Goal: Information Seeking & Learning: Compare options

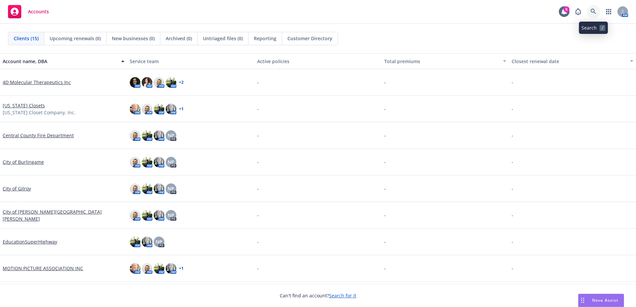
click at [594, 11] on icon at bounding box center [593, 12] width 6 height 6
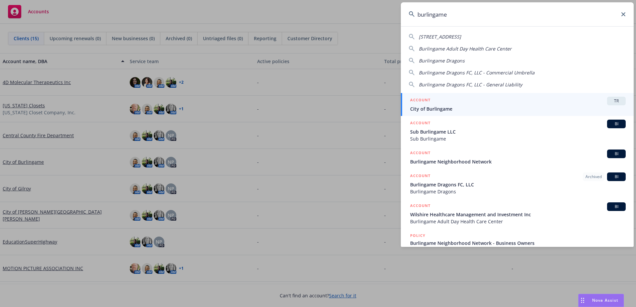
type input "burlingame"
click at [435, 108] on span "City of Burlingame" at bounding box center [517, 108] width 215 height 7
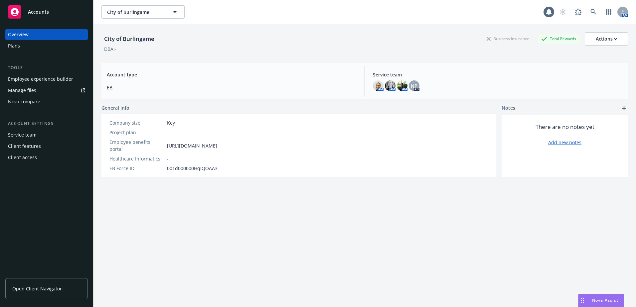
click at [40, 287] on span "Open Client Navigator" at bounding box center [37, 288] width 50 height 7
click at [28, 155] on div "Client access" at bounding box center [22, 157] width 29 height 11
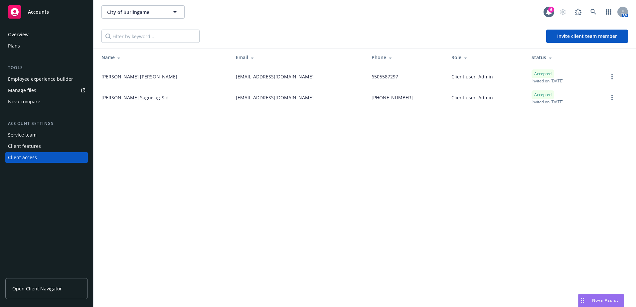
click at [63, 290] on link "Open Client Navigator" at bounding box center [46, 288] width 82 height 21
click at [570, 37] on span "Invite client team member" at bounding box center [587, 36] width 60 height 6
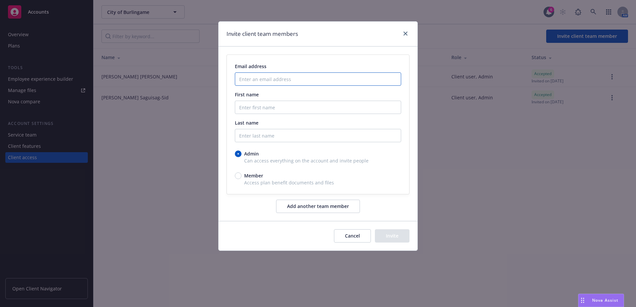
click at [286, 79] on input "Enter an email address" at bounding box center [318, 78] width 166 height 13
paste input "meeting id: 707 864 2966"
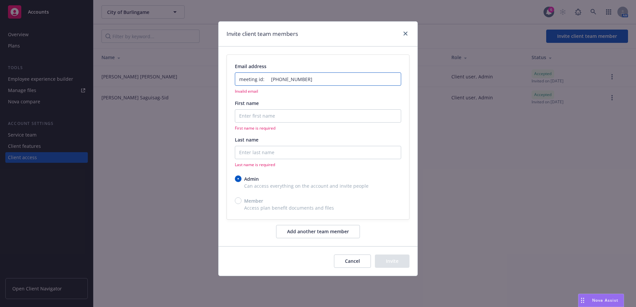
drag, startPoint x: 256, startPoint y: 76, endPoint x: 222, endPoint y: 71, distance: 33.9
click at [222, 71] on div "Email address meeting id: 707 864 2966 Invalid email First name First name is r…" at bounding box center [317, 146] width 199 height 199
paste input "ahurrell@burlingame.org"
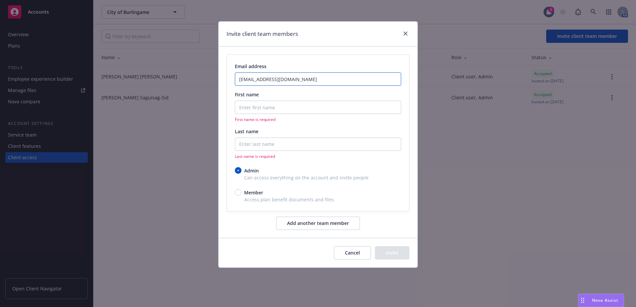
type input "ahurrell@burlingame.org"
click at [250, 107] on input "First name" at bounding box center [318, 107] width 166 height 13
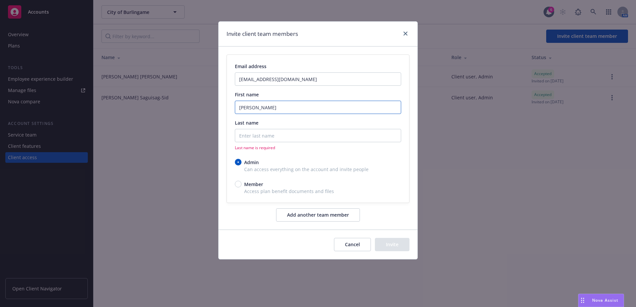
type input "Angelina"
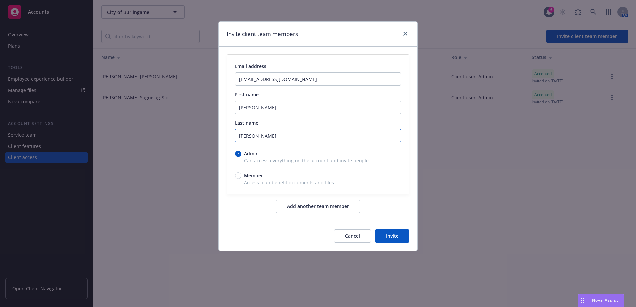
type input "Herrell"
click at [235, 175] on input "Member" at bounding box center [238, 176] width 7 height 7
radio input "true"
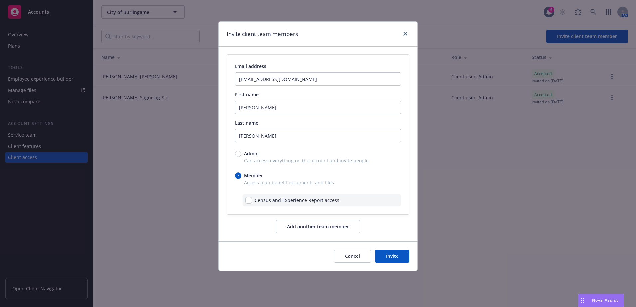
click at [318, 223] on button "Add another team member" at bounding box center [318, 226] width 84 height 13
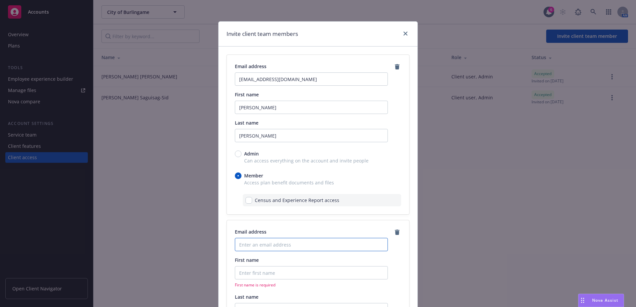
click at [244, 245] on input "Enter an email address" at bounding box center [311, 244] width 153 height 13
paste input "spang@burlingame.org"
type input "spang@burlingame.org"
click at [255, 276] on input "First name" at bounding box center [311, 272] width 153 height 13
type input "Stephanie"
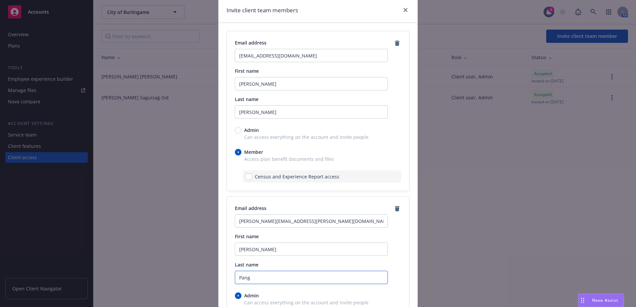
scroll to position [100, 0]
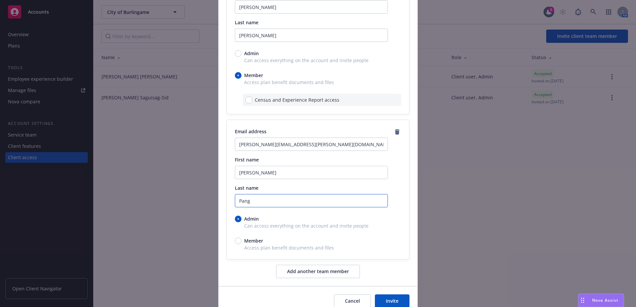
type input "Pang"
click at [382, 298] on button "Invite" at bounding box center [392, 301] width 35 height 13
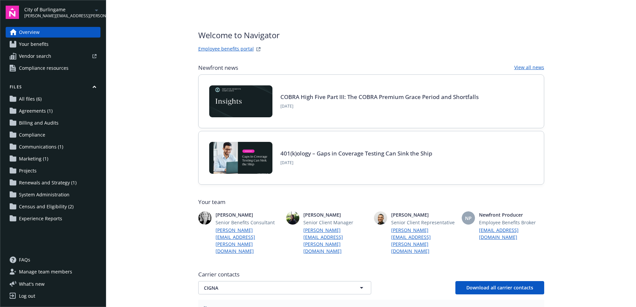
click at [35, 44] on span "Your benefits" at bounding box center [34, 44] width 30 height 11
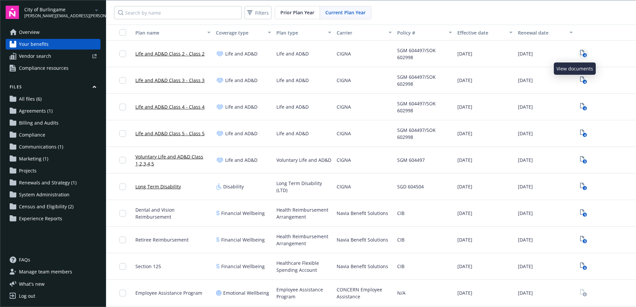
click at [580, 54] on icon "4" at bounding box center [583, 54] width 7 height 8
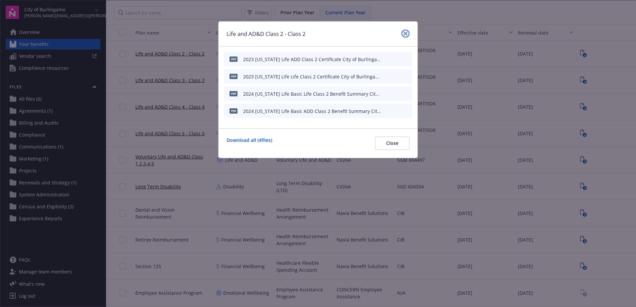
click at [407, 33] on icon "close" at bounding box center [405, 34] width 4 height 4
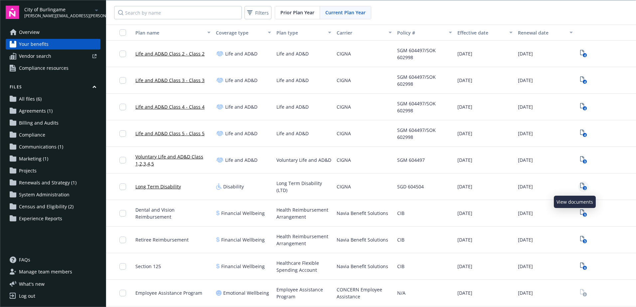
click at [580, 187] on icon "3" at bounding box center [583, 187] width 7 height 8
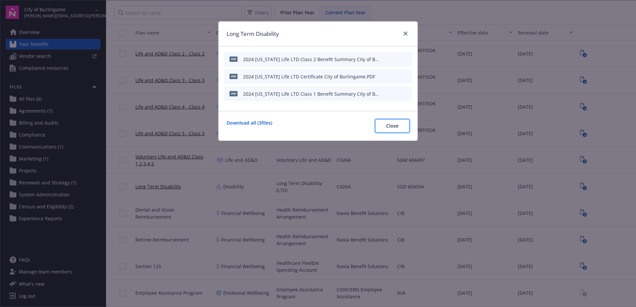
click at [401, 125] on button "Close" at bounding box center [392, 125] width 34 height 13
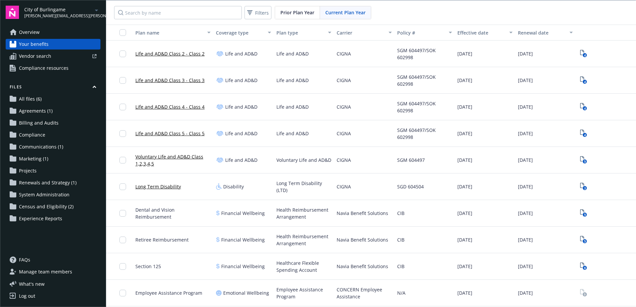
click at [46, 111] on span "Agreements (1)" at bounding box center [36, 111] width 34 height 11
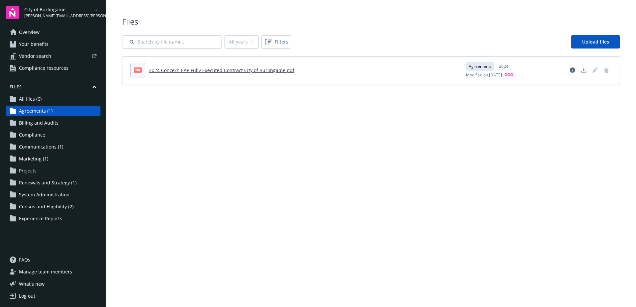
click at [30, 43] on span "Your benefits" at bounding box center [34, 44] width 30 height 11
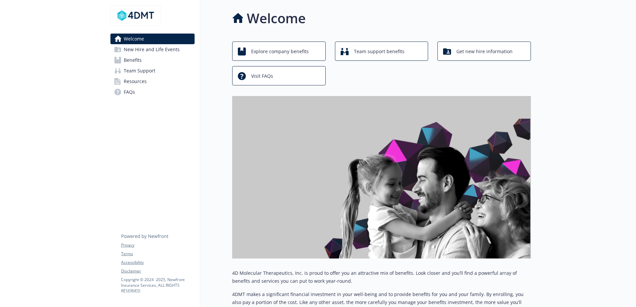
click at [168, 50] on span "New Hire and Life Events" at bounding box center [152, 49] width 56 height 11
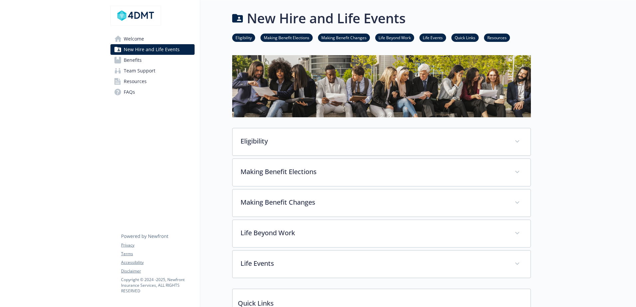
click at [142, 58] on link "Benefits" at bounding box center [152, 60] width 84 height 11
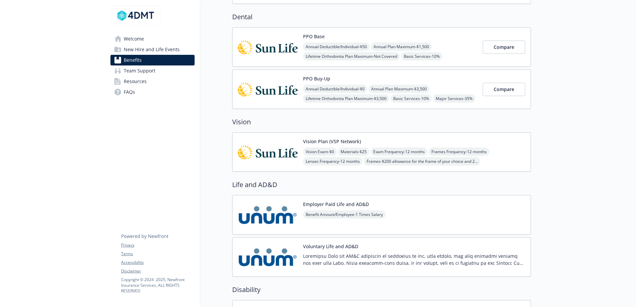
scroll to position [233, 0]
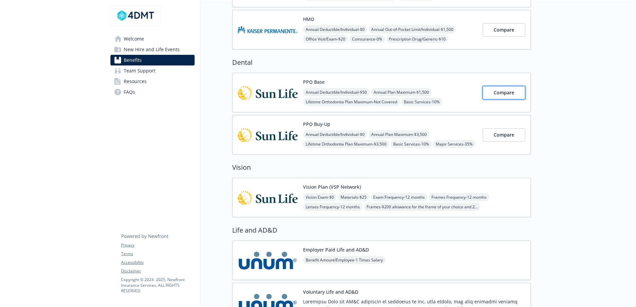
click at [492, 91] on button "Compare" at bounding box center [503, 92] width 43 height 13
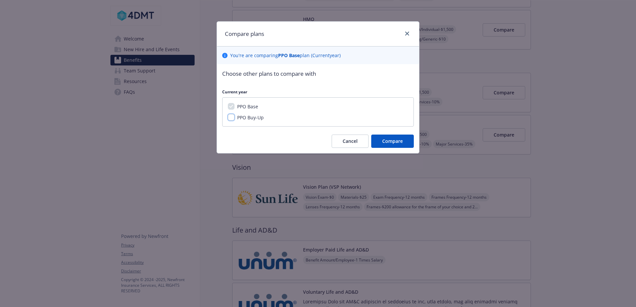
click at [229, 118] on input "PPO Buy-Up" at bounding box center [231, 117] width 7 height 7
checkbox input "true"
click at [387, 140] on span "Compare" at bounding box center [392, 141] width 21 height 6
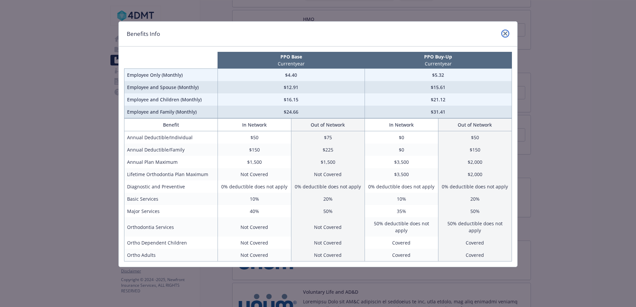
click at [506, 33] on icon "close" at bounding box center [505, 34] width 4 height 4
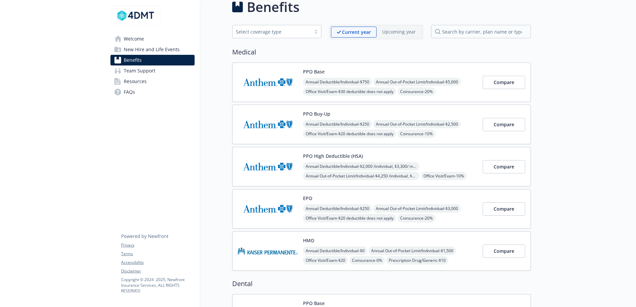
scroll to position [0, 0]
